Goal: Information Seeking & Learning: Learn about a topic

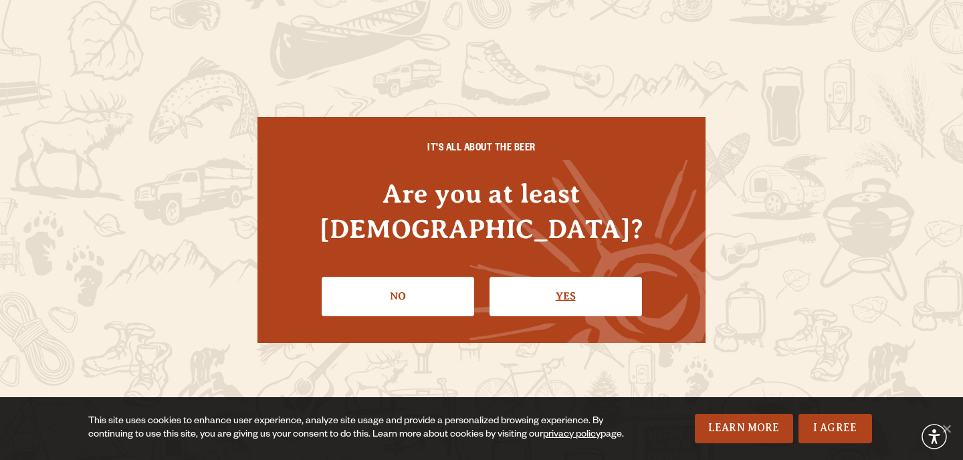
click at [562, 277] on link "Yes" at bounding box center [566, 296] width 152 height 39
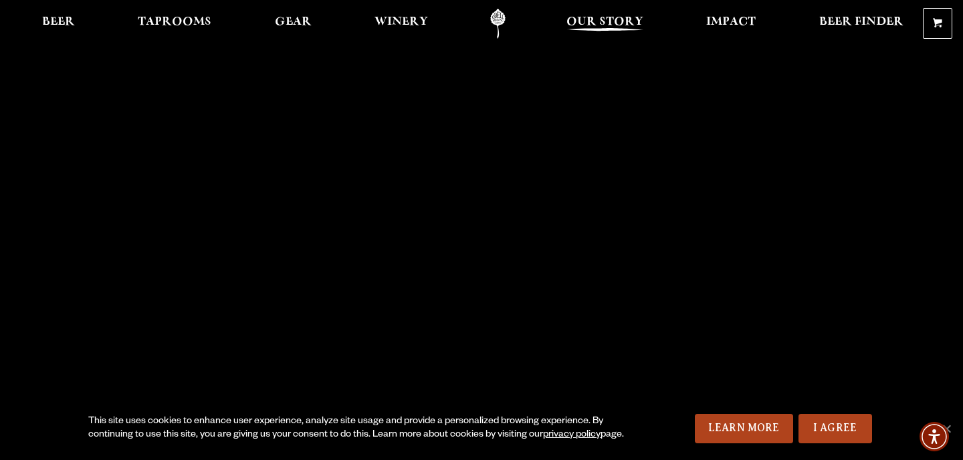
click at [620, 25] on span "Our Story" at bounding box center [604, 22] width 77 height 11
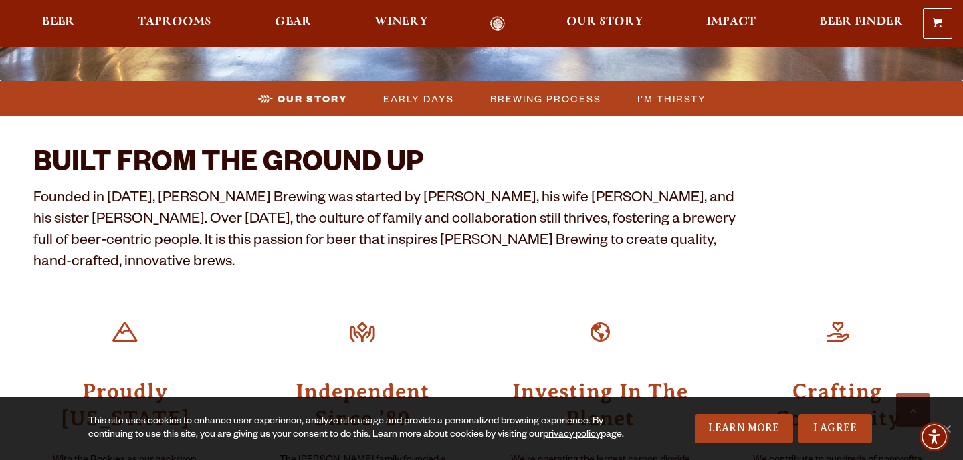
scroll to position [366, 0]
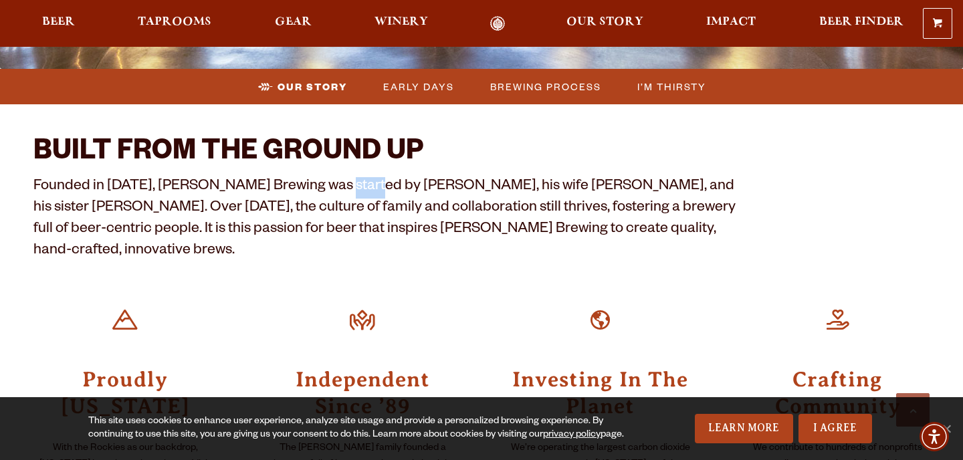
drag, startPoint x: 326, startPoint y: 183, endPoint x: 361, endPoint y: 186, distance: 34.9
click at [361, 186] on p "Founded in [DATE], [PERSON_NAME] Brewing was started by [PERSON_NAME], his wife…" at bounding box center [386, 220] width 706 height 86
drag, startPoint x: 459, startPoint y: 185, endPoint x: 501, endPoint y: 188, distance: 41.5
click at [501, 188] on p "Founded in [DATE], [PERSON_NAME] Brewing was started by [PERSON_NAME], his wife…" at bounding box center [386, 220] width 706 height 86
copy p "Wynne,"
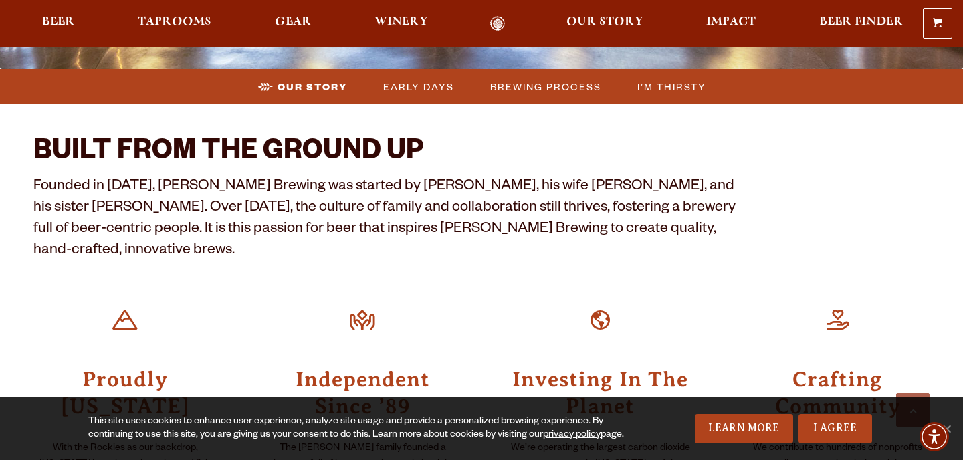
click at [511, 276] on div "Investing In The Planet We’re operating the largest carbon dioxide recapture sy…" at bounding box center [600, 406] width 184 height 261
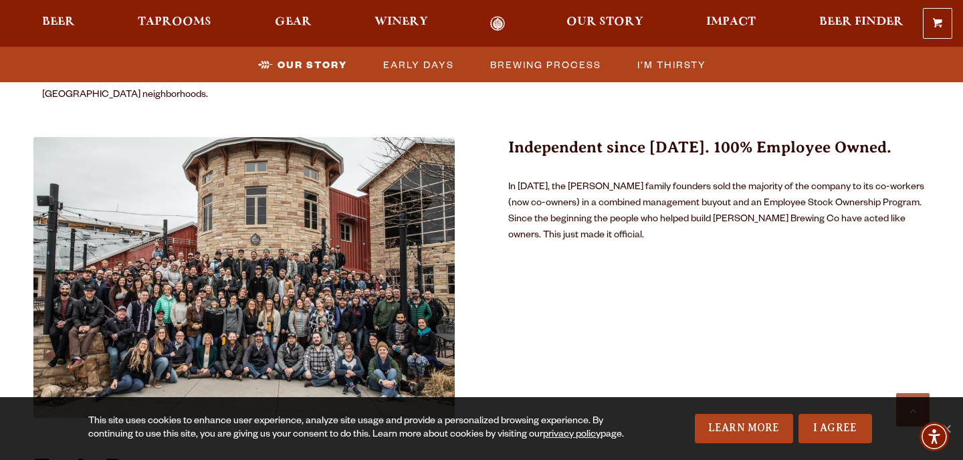
scroll to position [833, 0]
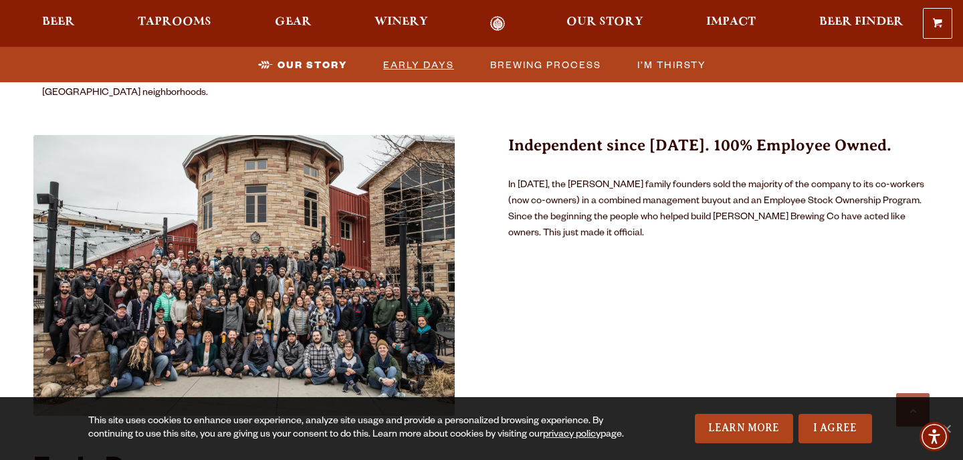
click at [423, 64] on span "Early Days" at bounding box center [418, 64] width 71 height 19
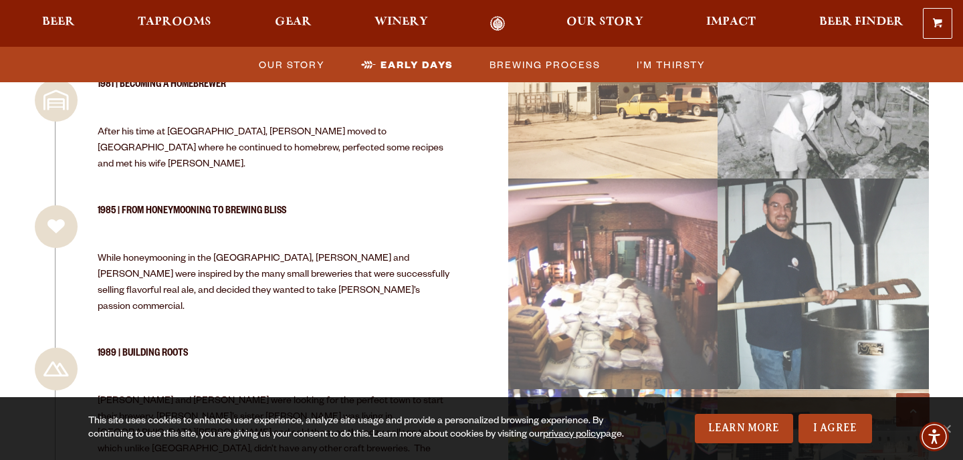
scroll to position [1386, 0]
